Goal: Navigation & Orientation: Locate item on page

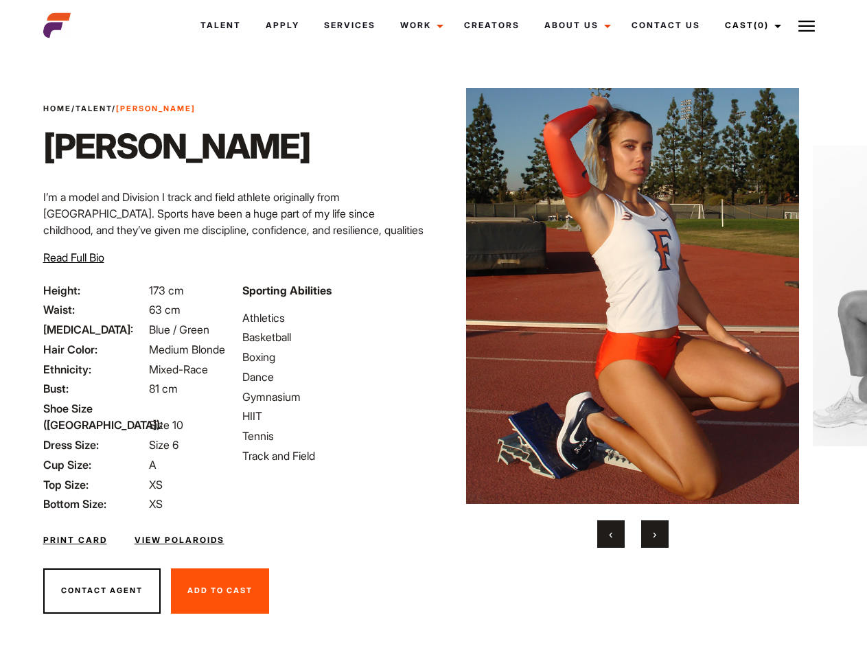
click at [750, 25] on link "Cast (0)" at bounding box center [751, 25] width 77 height 37
click at [807, 25] on img at bounding box center [806, 26] width 16 height 16
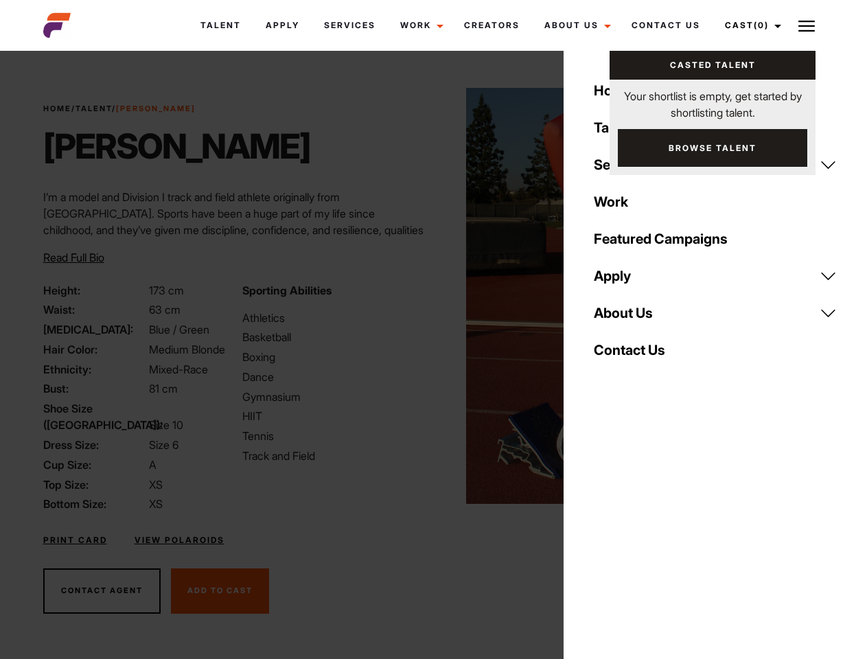
click at [632, 318] on img at bounding box center [632, 296] width 333 height 416
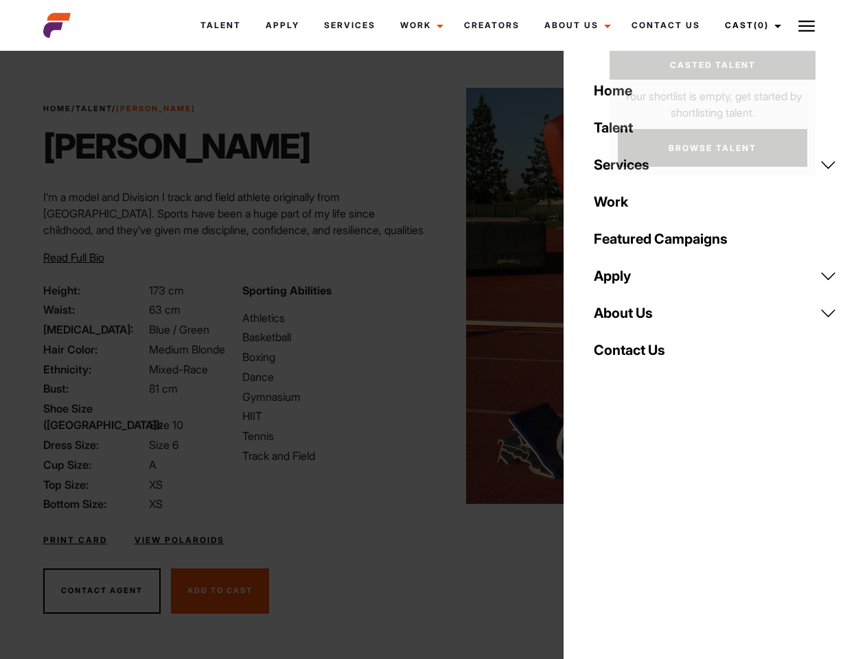
click at [433, 296] on div "Sporting Abilities Athletics Basketball Boxing Dance Gymnasium HIIT Tennis Trac…" at bounding box center [333, 397] width 199 height 231
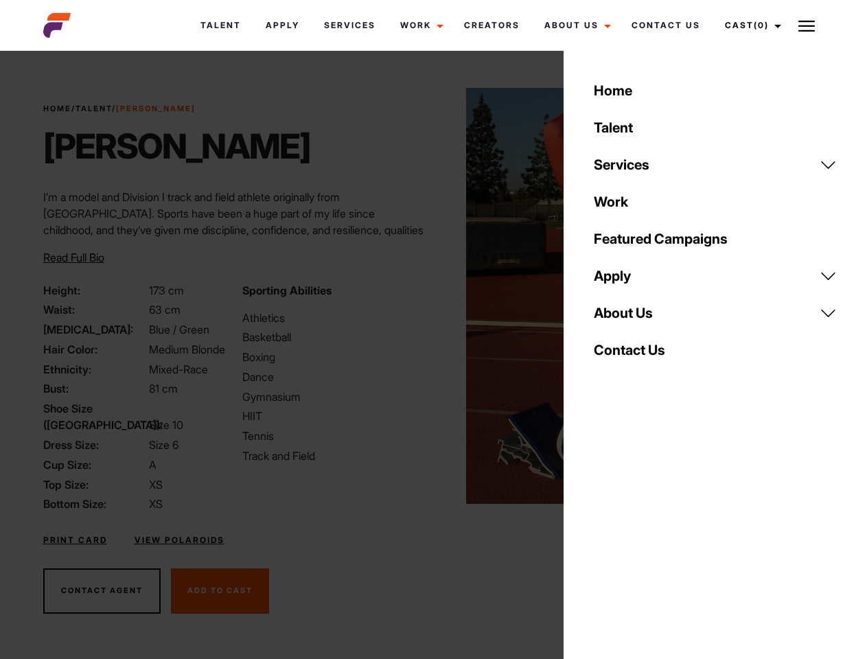
click at [611, 534] on body "Talent Apply Services Work Campaigns Jobs Job Request Creators About Us Founder…" at bounding box center [433, 370] width 867 height 631
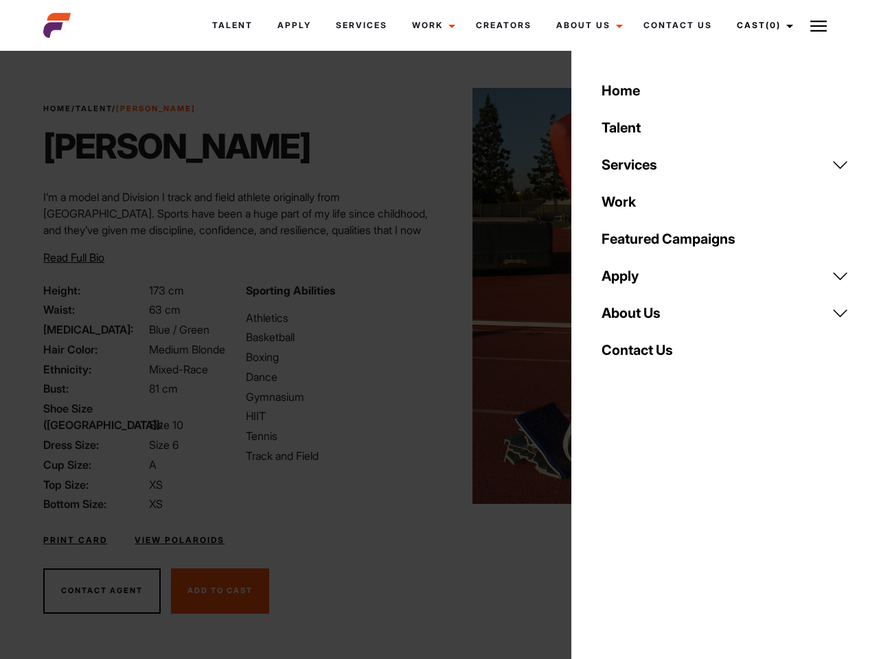
click at [655, 534] on div "Home Talent Services Talent Casting Photography Videography Creative Hair and M…" at bounding box center [725, 329] width 308 height 659
